Goal: Navigation & Orientation: Understand site structure

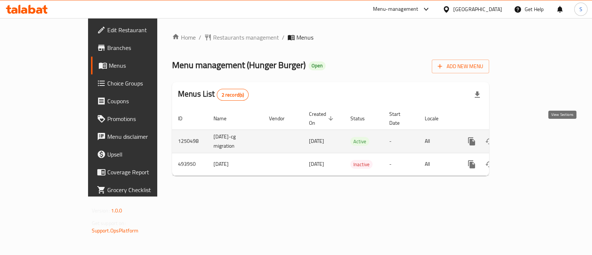
click at [529, 138] on icon "enhanced table" at bounding box center [525, 141] width 7 height 7
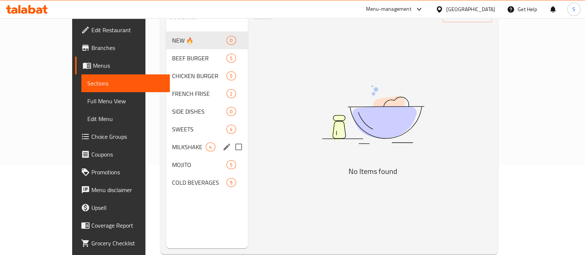
scroll to position [104, 0]
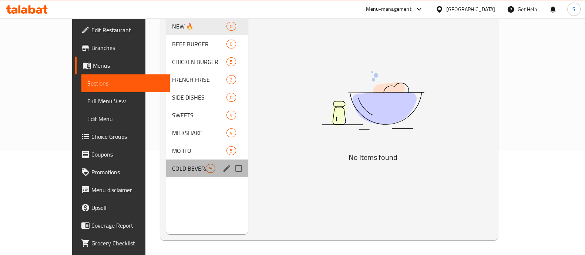
click at [166, 160] on div "COLD BEVERAGES 9" at bounding box center [206, 169] width 81 height 18
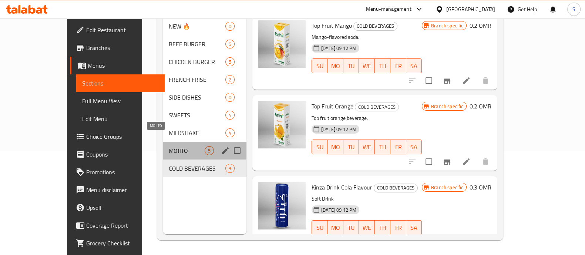
click at [169, 146] on span "MOJITO" at bounding box center [187, 150] width 36 height 9
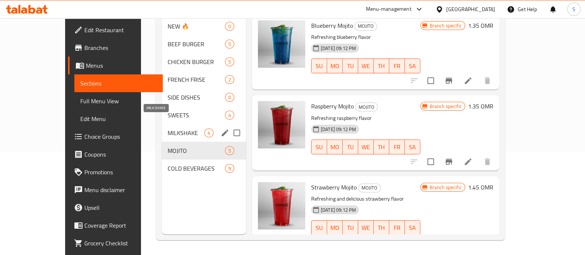
click at [168, 128] on span "MILKSHAKE" at bounding box center [186, 132] width 37 height 9
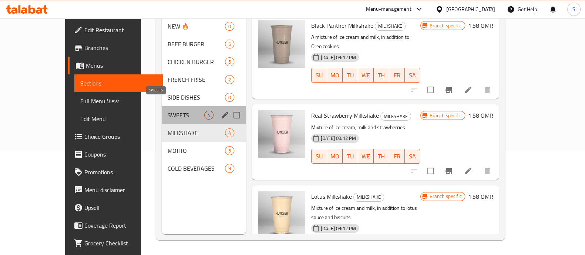
click at [168, 111] on span "SWEETS" at bounding box center [186, 115] width 37 height 9
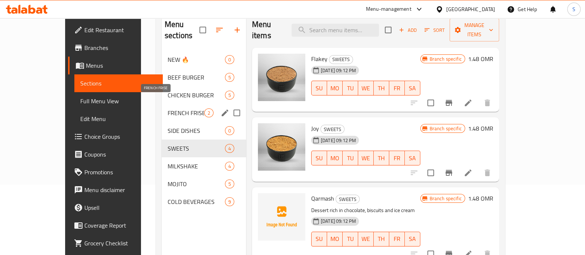
scroll to position [57, 0]
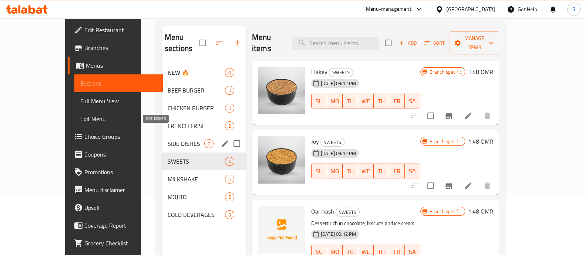
click at [168, 139] on span "SIDE DISHES" at bounding box center [186, 143] width 37 height 9
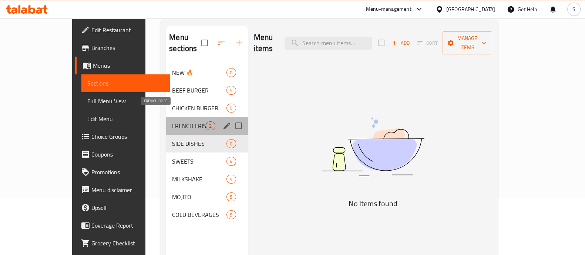
click at [172, 121] on span "FRENCH FRISE" at bounding box center [189, 125] width 34 height 9
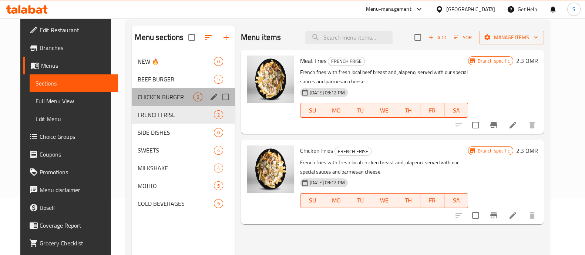
click at [163, 102] on div "CHICKEN BURGER 5" at bounding box center [183, 97] width 103 height 18
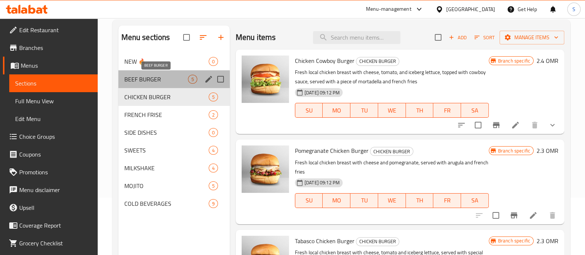
click at [174, 82] on span "BEEF BURGER" at bounding box center [156, 79] width 64 height 9
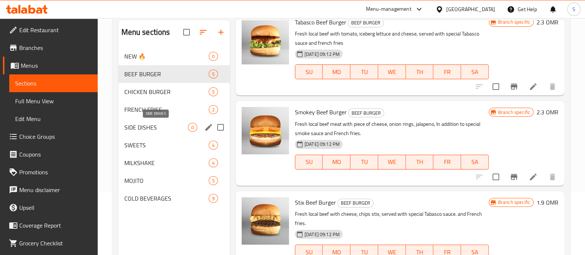
scroll to position [11, 0]
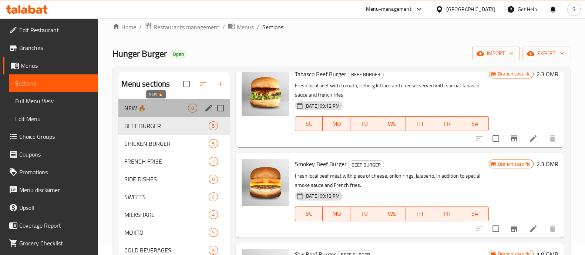
click at [159, 106] on span "NEW 🔥" at bounding box center [156, 108] width 64 height 9
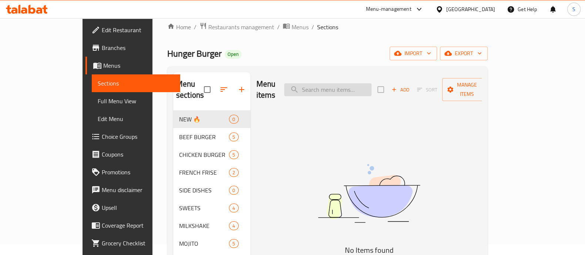
click at [372, 84] on input "search" at bounding box center [327, 89] width 87 height 13
type input "d"
click at [208, 26] on span "Restaurants management" at bounding box center [241, 27] width 66 height 9
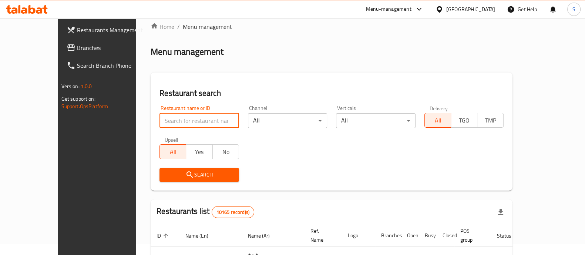
click at [165, 116] on input "search" at bounding box center [200, 120] width 80 height 15
click at [270, 165] on div "Search" at bounding box center [331, 175] width 353 height 23
